Goal: Check status

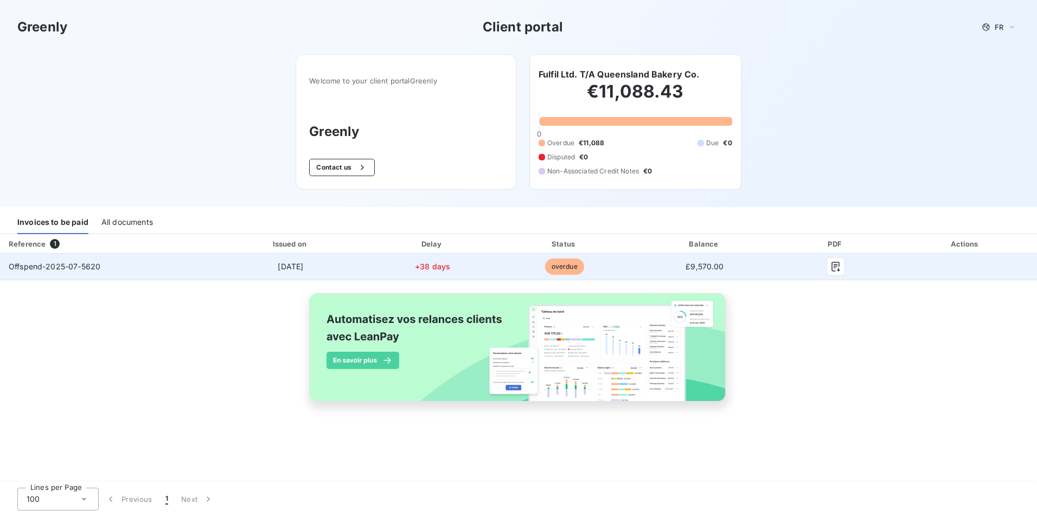
click at [141, 270] on td "Offspend-2025-07-5620" at bounding box center [106, 267] width 213 height 26
click at [445, 265] on span "+38 days" at bounding box center [432, 266] width 35 height 9
click at [836, 264] on icon "button" at bounding box center [835, 267] width 8 height 10
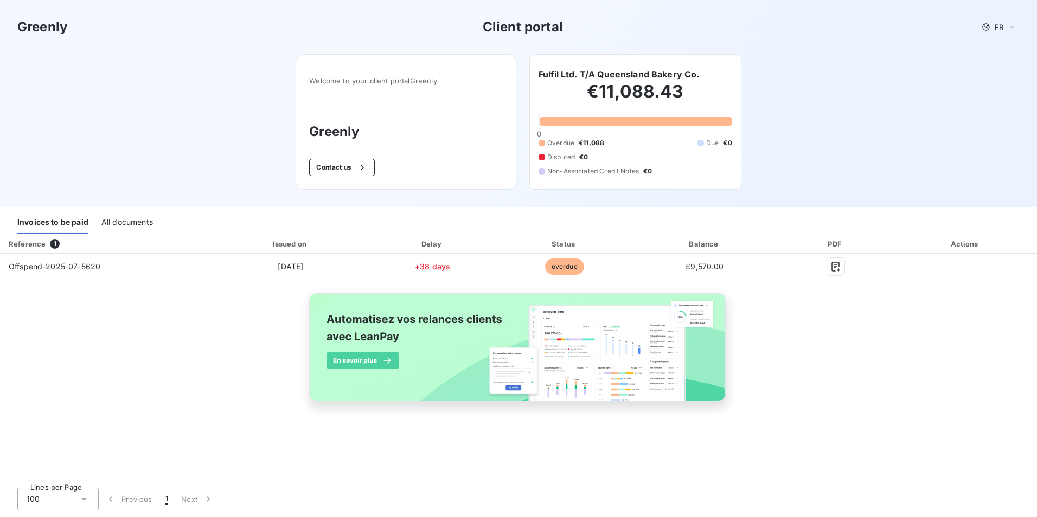
click at [378, 361] on img at bounding box center [518, 353] width 438 height 133
click at [639, 128] on div "€11,088.43 0 Overdue €11,088 Due €0 Disputed €0 Non-Associated Credit Notes €0" at bounding box center [635, 128] width 194 height 95
click at [642, 99] on h2 "€11,088.43" at bounding box center [635, 97] width 194 height 33
click at [645, 92] on h2 "€11,088.43" at bounding box center [635, 97] width 194 height 33
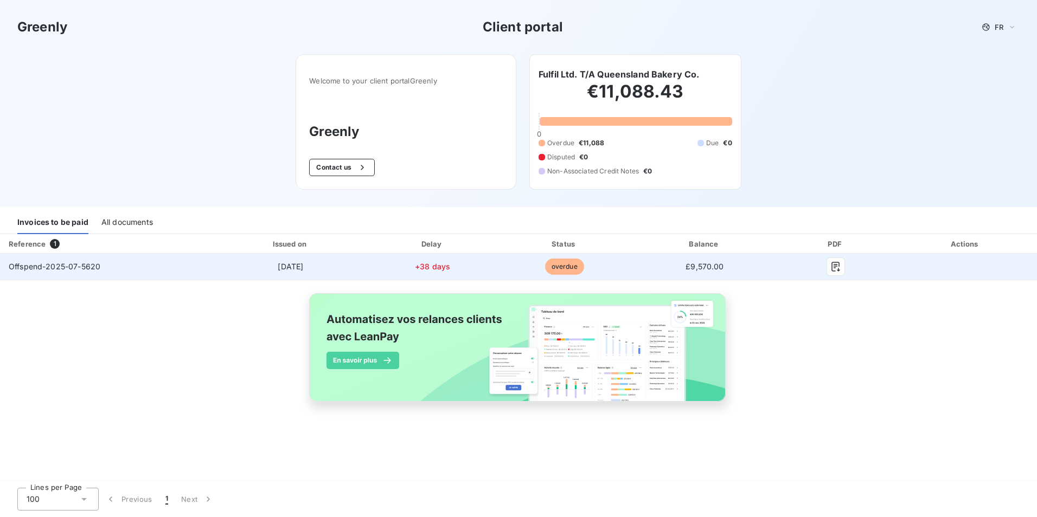
click at [718, 267] on span "£9,570.00" at bounding box center [704, 266] width 38 height 9
click at [72, 256] on td "Offspend-2025-07-5620" at bounding box center [106, 267] width 213 height 26
